Goal: Check status: Check status

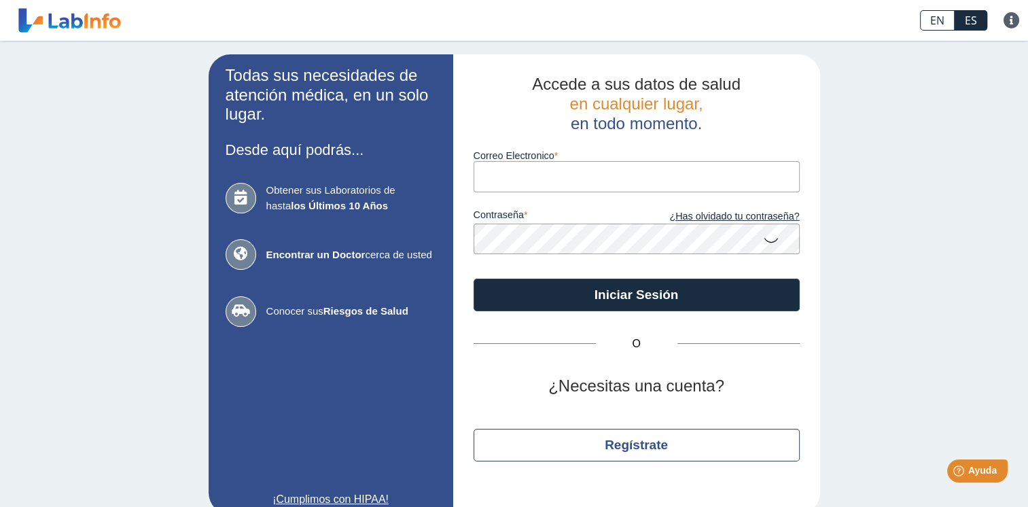
click at [585, 170] on input "Correo Electronico" at bounding box center [637, 176] width 326 height 31
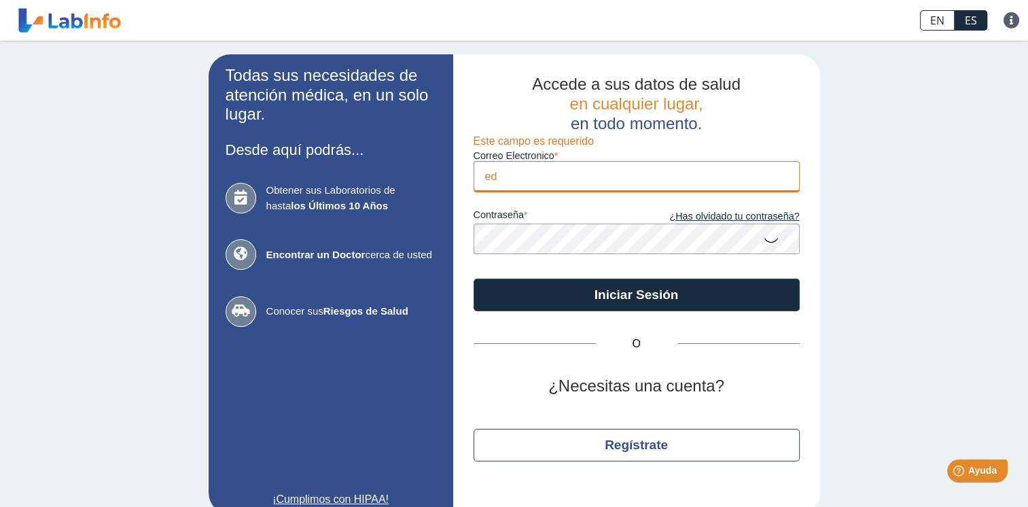
click at [474, 279] on button "Iniciar Sesión" at bounding box center [637, 295] width 326 height 33
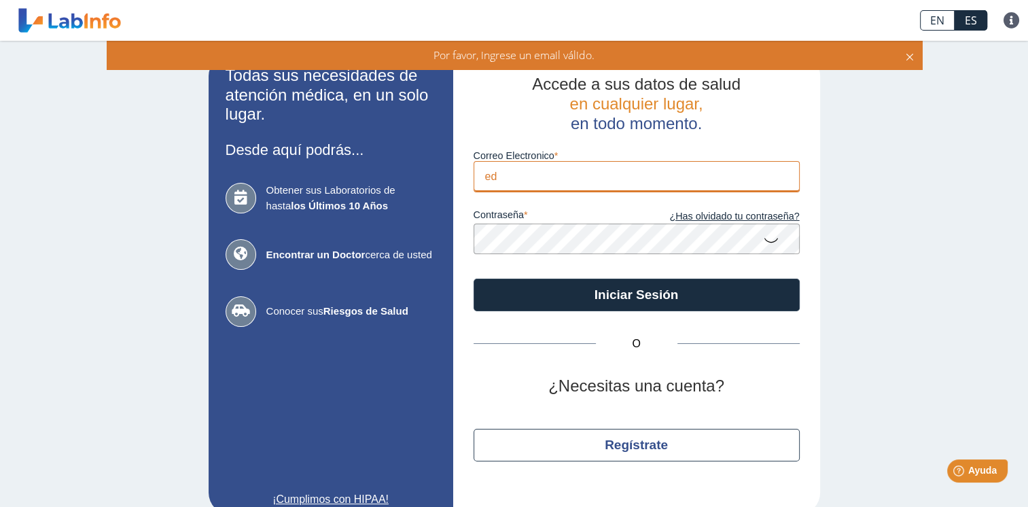
click at [504, 167] on input "ed" at bounding box center [637, 176] width 326 height 31
type input "[EMAIL_ADDRESS][DOMAIN_NAME]"
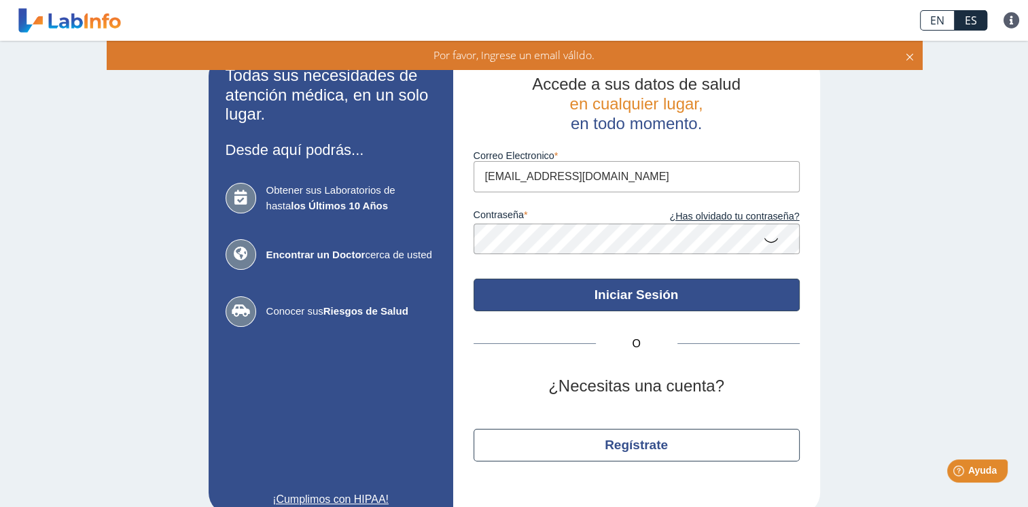
click at [569, 291] on button "Iniciar Sesión" at bounding box center [637, 295] width 326 height 33
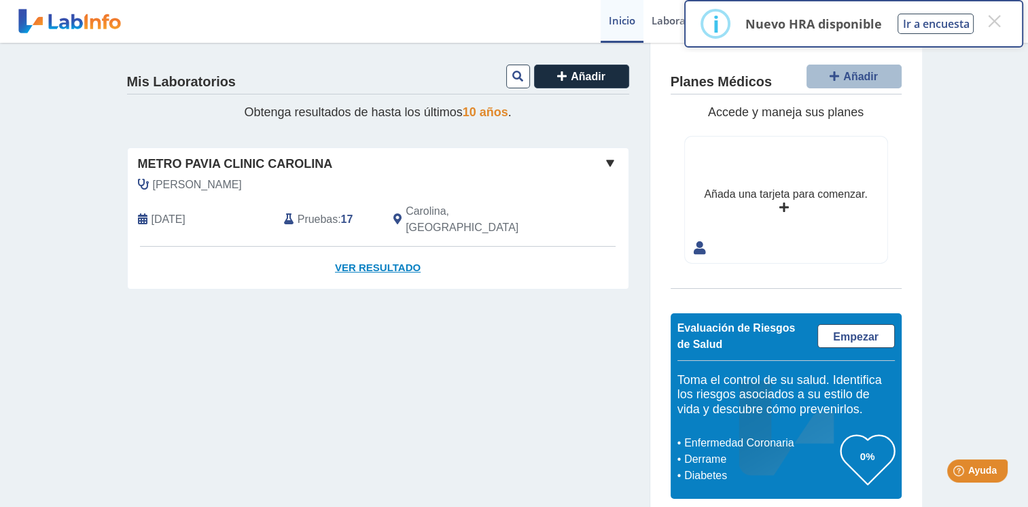
click at [393, 248] on link "Ver Resultado" at bounding box center [378, 268] width 501 height 43
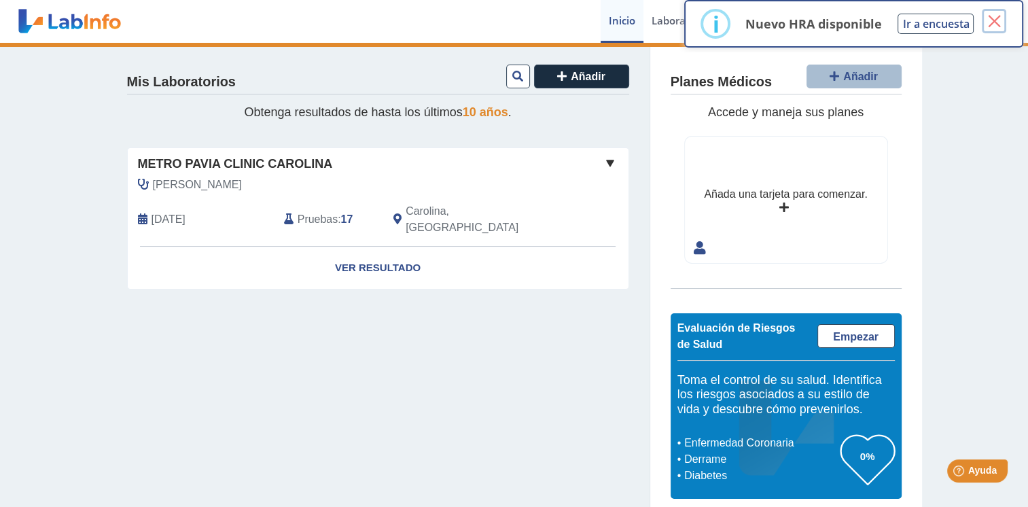
click at [997, 24] on button "×" at bounding box center [994, 21] width 24 height 24
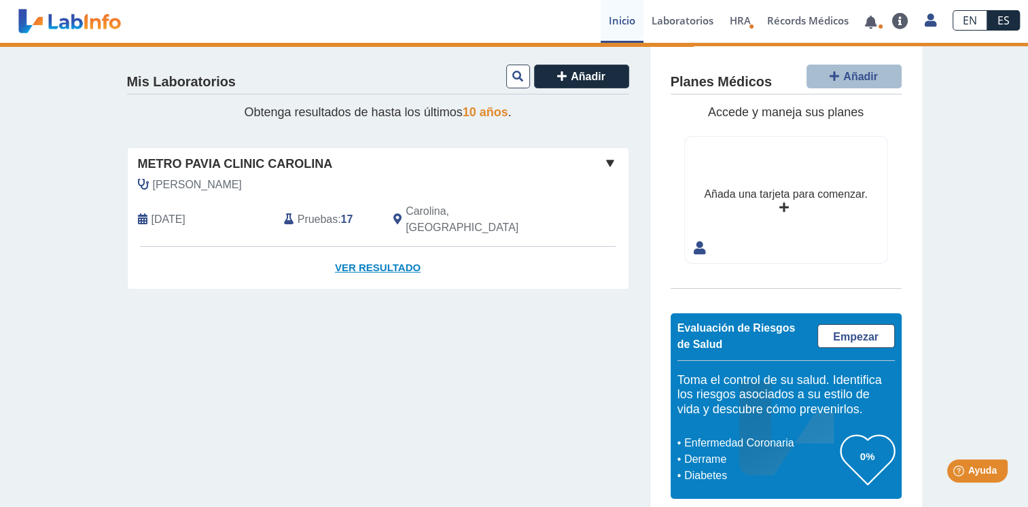
click at [370, 247] on link "Ver Resultado" at bounding box center [378, 268] width 501 height 43
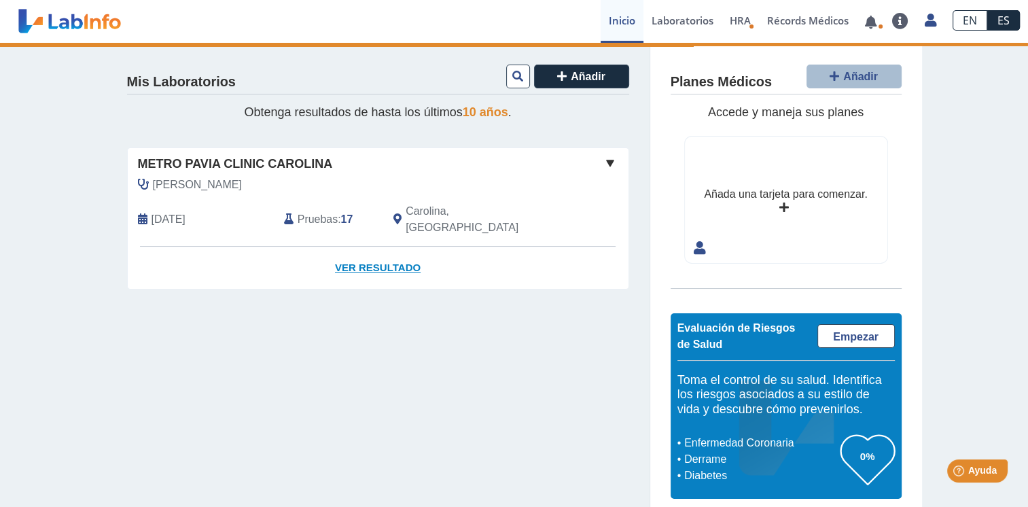
click at [385, 247] on link "Ver Resultado" at bounding box center [378, 268] width 501 height 43
click at [376, 248] on link "Ver Resultado" at bounding box center [378, 268] width 501 height 43
click at [324, 212] on span "Pruebas" at bounding box center [318, 219] width 40 height 16
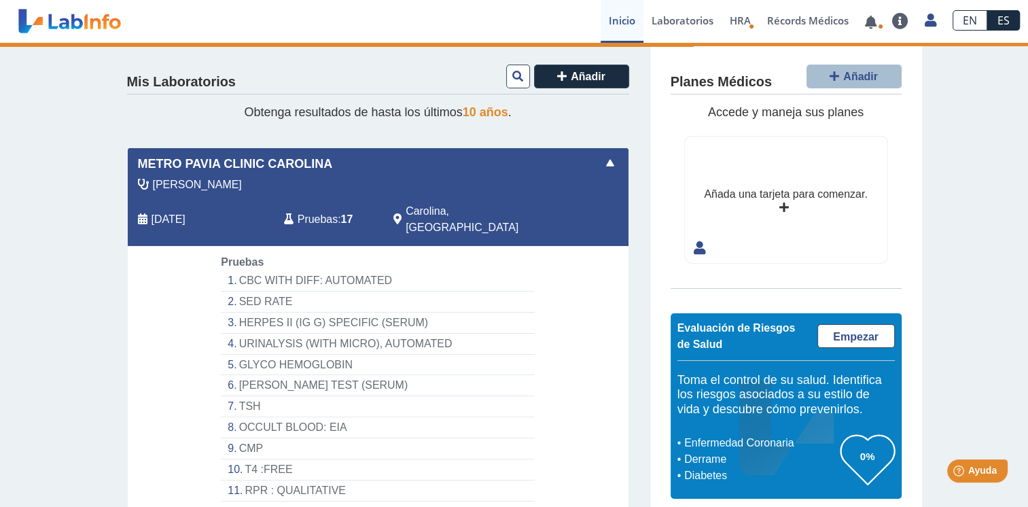
click at [315, 211] on span "Pruebas" at bounding box center [318, 219] width 40 height 16
click at [605, 154] on div "Metro [PERSON_NAME] Clinic [PERSON_NAME][GEOGRAPHIC_DATA] [DATE] Pruebas : 17 C…" at bounding box center [378, 197] width 501 height 98
click at [614, 164] on div "Metro Pavia Clinic Carolina" at bounding box center [378, 164] width 501 height 18
drag, startPoint x: 126, startPoint y: 184, endPoint x: -3, endPoint y: 115, distance: 145.6
click at [0, 115] on html "Immuno Reference Lab envió nuevos resultados de laboratorio Para [PERSON_NAME] …" at bounding box center [514, 253] width 1028 height 507
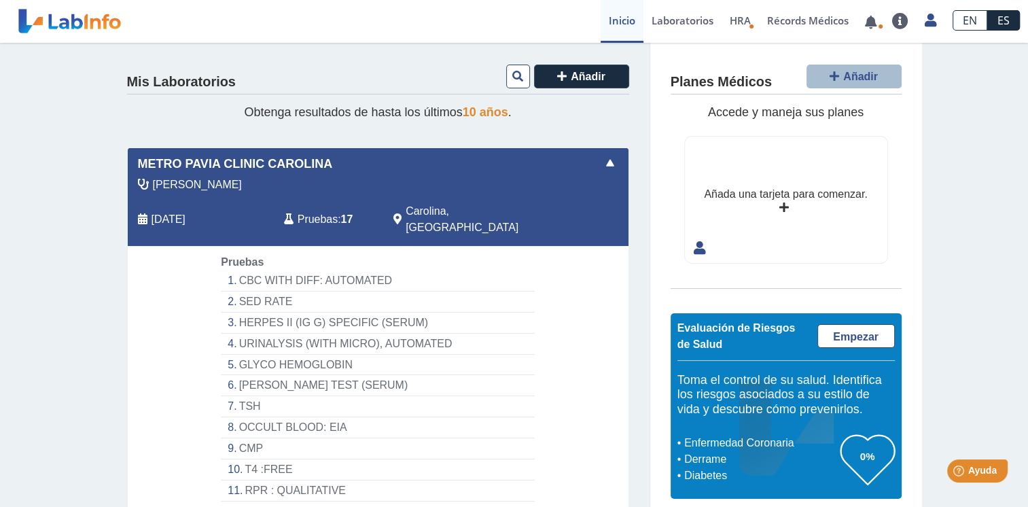
click at [605, 163] on span at bounding box center [610, 163] width 16 height 16
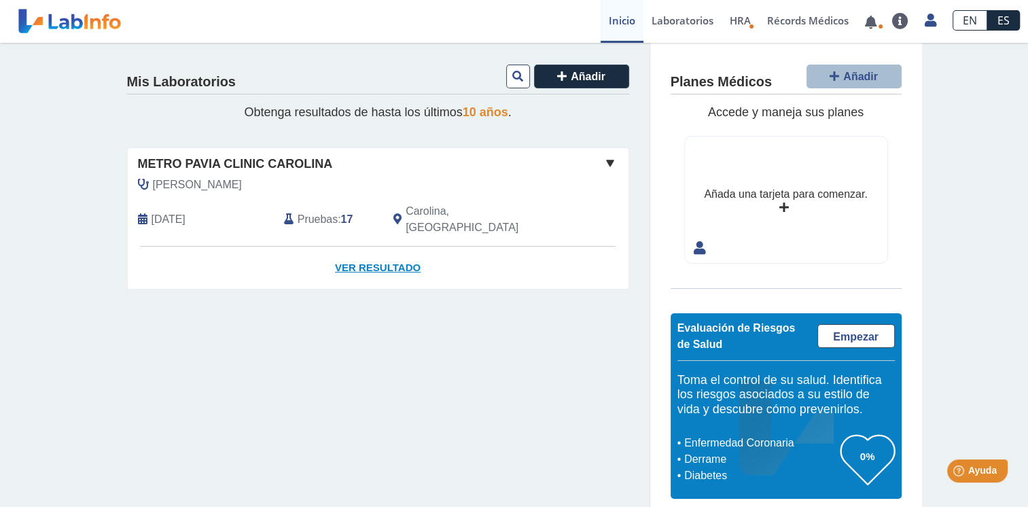
click at [383, 250] on link "Ver Resultado" at bounding box center [378, 268] width 501 height 43
